Goal: Find specific page/section: Find specific page/section

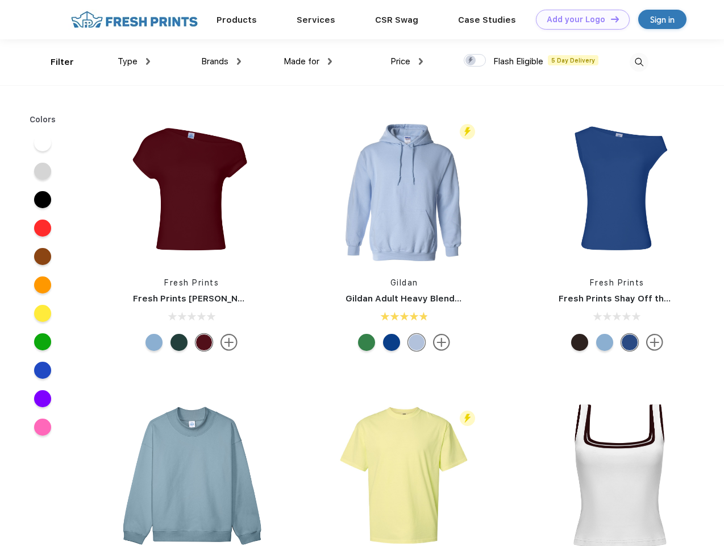
scroll to position [1, 0]
click at [579, 19] on link "Add your Logo Design Tool" at bounding box center [583, 20] width 94 height 20
click at [0, 0] on div "Design Tool" at bounding box center [0, 0] width 0 height 0
click at [610, 19] on link "Add your Logo Design Tool" at bounding box center [583, 20] width 94 height 20
click at [55, 62] on div "Filter" at bounding box center [62, 62] width 23 height 13
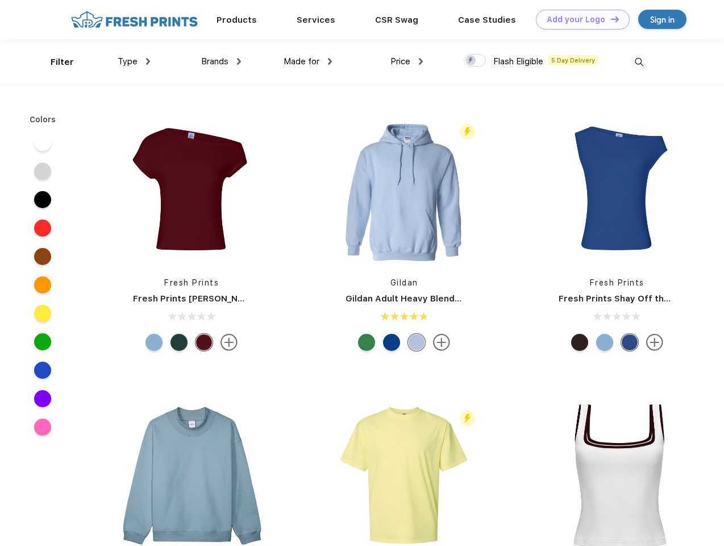
click at [134, 61] on span "Type" at bounding box center [128, 61] width 20 height 10
click at [221, 61] on span "Brands" at bounding box center [214, 61] width 27 height 10
click at [308, 61] on span "Made for" at bounding box center [302, 61] width 36 height 10
click at [407, 61] on span "Price" at bounding box center [401, 61] width 20 height 10
click at [475, 61] on div at bounding box center [475, 60] width 22 height 13
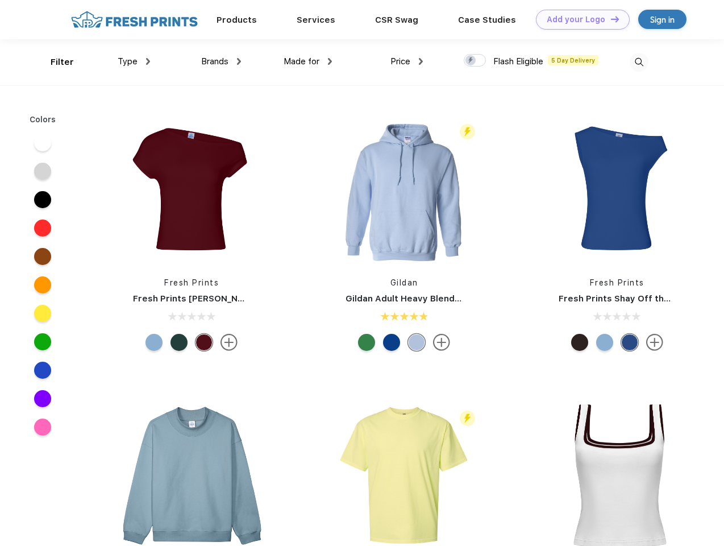
click at [471, 61] on input "checkbox" at bounding box center [467, 56] width 7 height 7
click at [639, 62] on img at bounding box center [639, 62] width 19 height 19
